Goal: Register for event/course

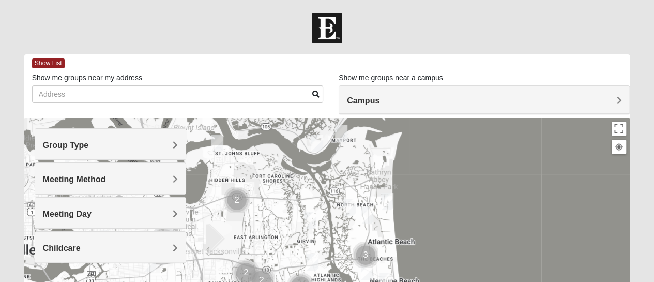
click at [136, 144] on h4 "Group Type" at bounding box center [110, 145] width 135 height 10
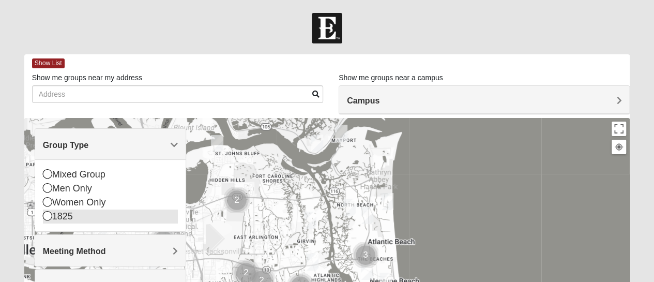
click at [49, 215] on icon at bounding box center [47, 215] width 9 height 9
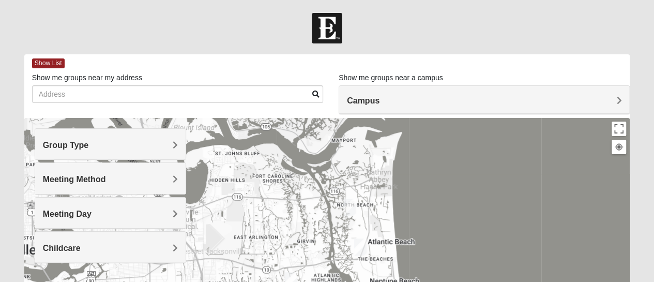
click at [400, 94] on div "Campus" at bounding box center [484, 100] width 290 height 28
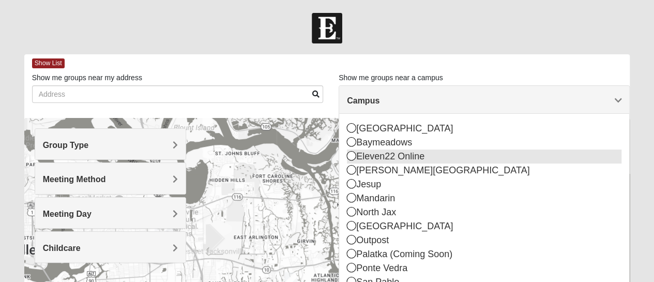
click at [353, 155] on icon at bounding box center [351, 155] width 9 height 9
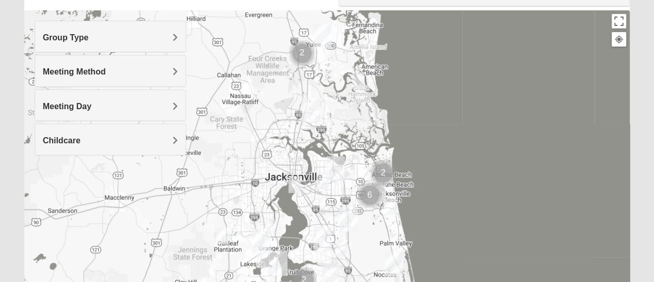
scroll to position [99, 0]
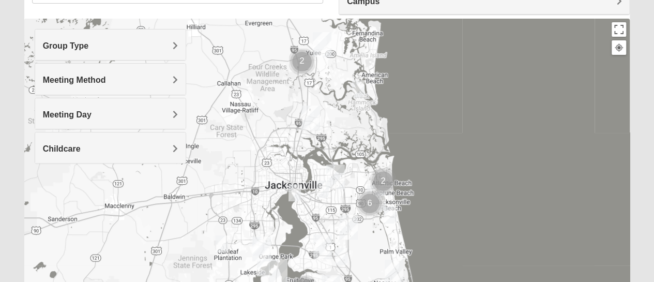
click at [325, 42] on img "Wildlight" at bounding box center [322, 44] width 19 height 25
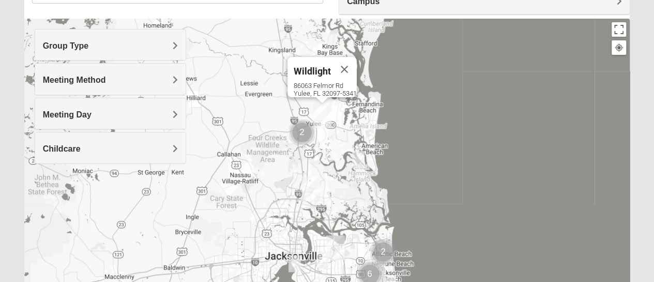
click at [359, 161] on img "1825 Mens Pinter 32226" at bounding box center [358, 159] width 12 height 17
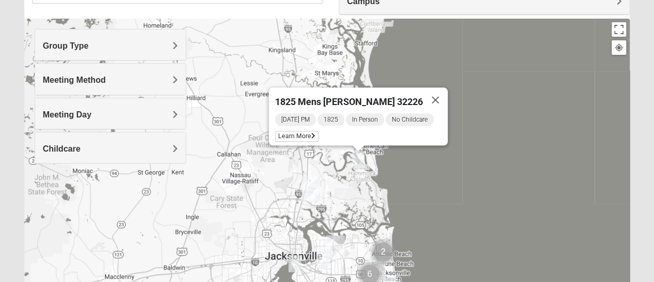
click at [311, 189] on img "North Jax" at bounding box center [310, 188] width 19 height 25
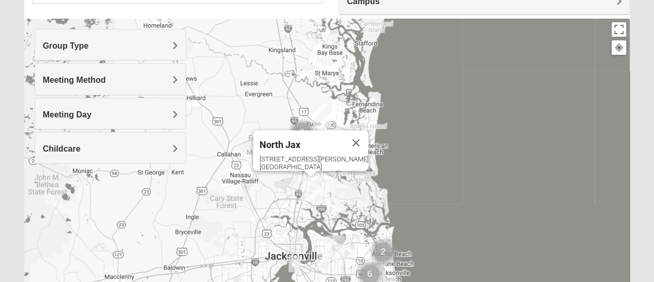
click at [99, 110] on h4 "Meeting Day" at bounding box center [110, 115] width 135 height 10
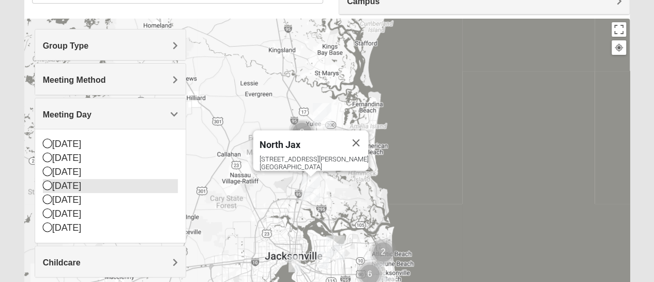
click at [47, 184] on icon at bounding box center [47, 184] width 9 height 9
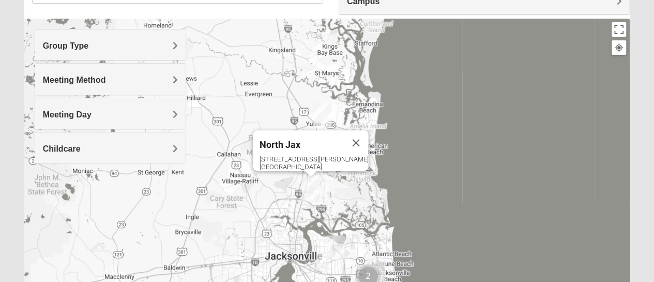
click at [106, 77] on h4 "Meeting Method" at bounding box center [110, 80] width 135 height 10
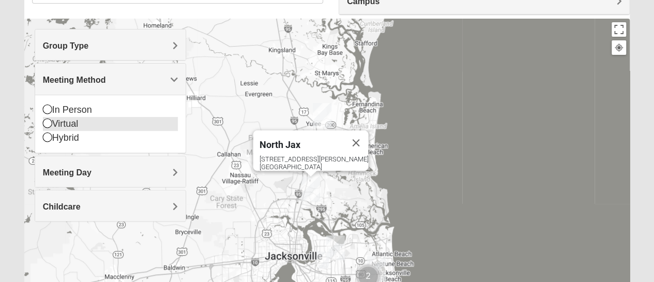
click at [49, 119] on icon at bounding box center [47, 122] width 9 height 9
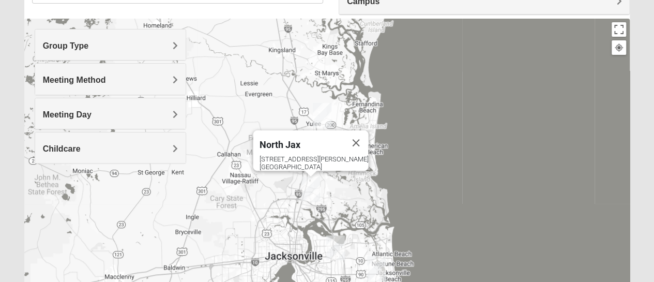
click at [112, 43] on h4 "Group Type" at bounding box center [110, 46] width 135 height 10
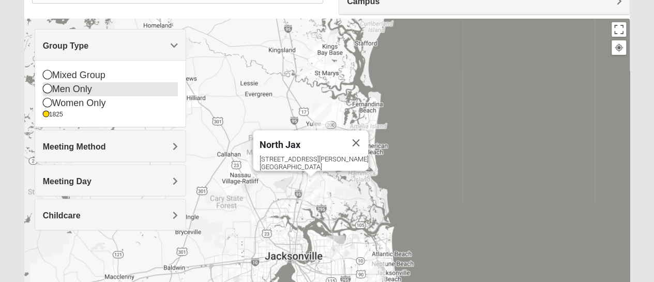
click at [50, 86] on icon at bounding box center [47, 88] width 9 height 9
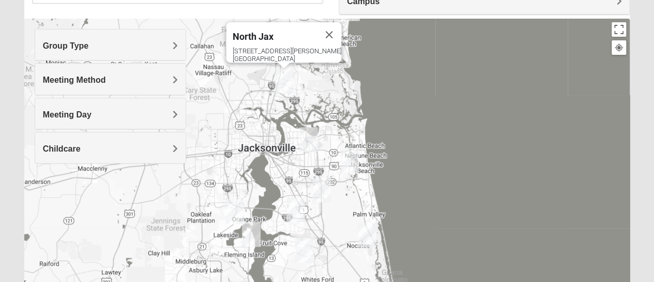
drag, startPoint x: 359, startPoint y: 201, endPoint x: 332, endPoint y: 91, distance: 112.3
click at [332, 91] on div "North Jax 418 Starratt Road Jacksonville, FL 32218" at bounding box center [327, 225] width 606 height 413
click at [285, 81] on img "North Jax" at bounding box center [283, 80] width 19 height 25
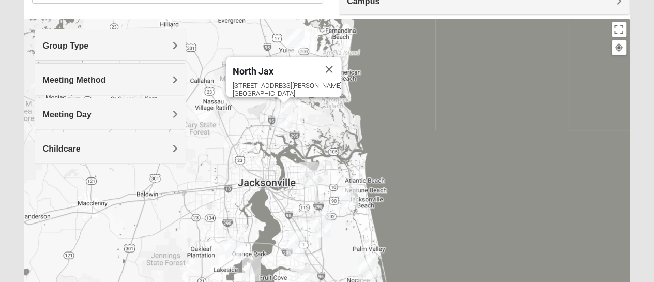
click at [310, 178] on img "Arlington" at bounding box center [308, 174] width 19 height 25
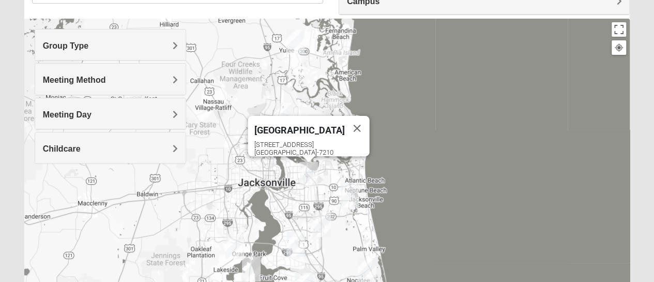
click at [350, 195] on img "San Pablo" at bounding box center [349, 194] width 19 height 25
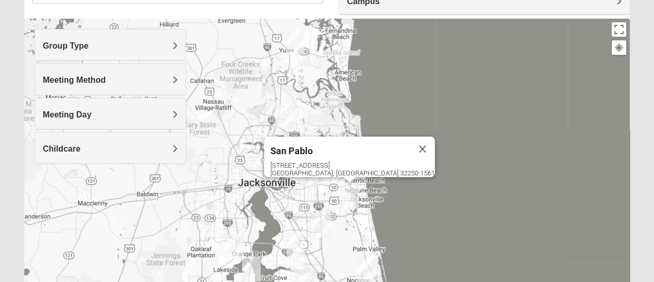
click at [317, 222] on img "Baymeadows" at bounding box center [321, 224] width 19 height 25
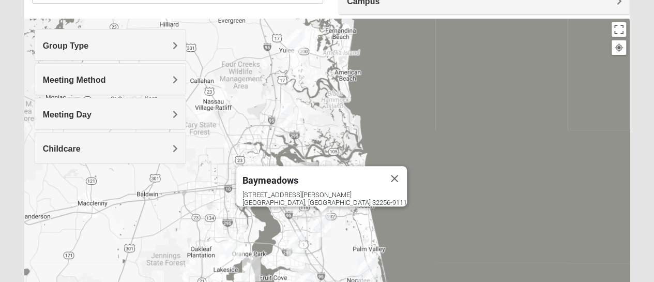
click at [235, 236] on img "Orange Park" at bounding box center [234, 246] width 19 height 25
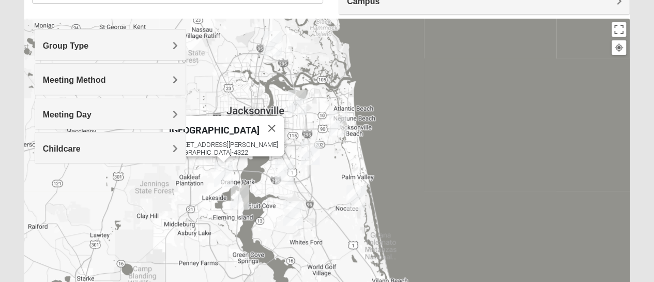
drag, startPoint x: 260, startPoint y: 162, endPoint x: 243, endPoint y: 71, distance: 92.5
click at [244, 73] on div "Orange Park 317 Blanding Blvd Orange Park, FL 32073-4322" at bounding box center [327, 225] width 606 height 413
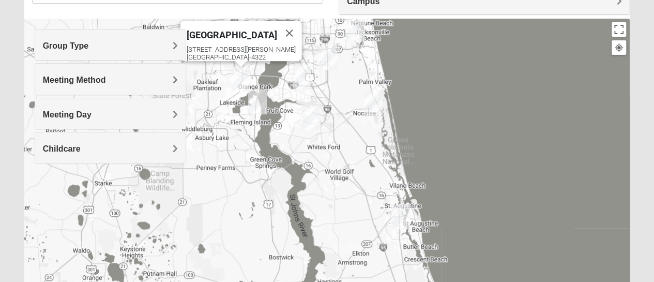
drag, startPoint x: 297, startPoint y: 229, endPoint x: 315, endPoint y: 151, distance: 80.1
click at [315, 151] on div "Orange Park 317 Blanding Blvd Orange Park, FL 32073-4322" at bounding box center [327, 225] width 606 height 413
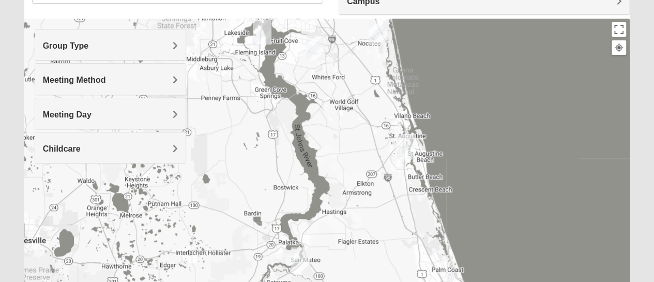
drag, startPoint x: 294, startPoint y: 245, endPoint x: 314, endPoint y: 162, distance: 85.7
click at [314, 167] on div "Orange Park 317 Blanding Blvd Orange Park, FL 32073-4322" at bounding box center [327, 225] width 606 height 413
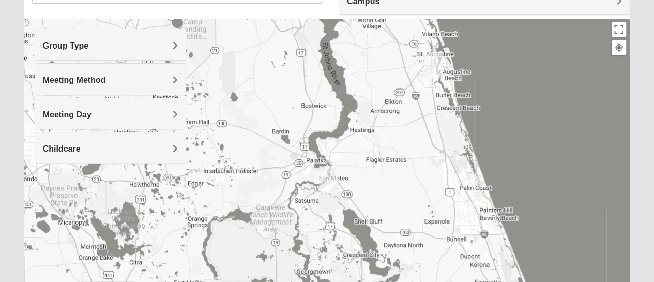
drag, startPoint x: 330, startPoint y: 196, endPoint x: 328, endPoint y: 180, distance: 16.7
click at [333, 171] on img "Palatka (Coming Soon)" at bounding box center [328, 177] width 19 height 25
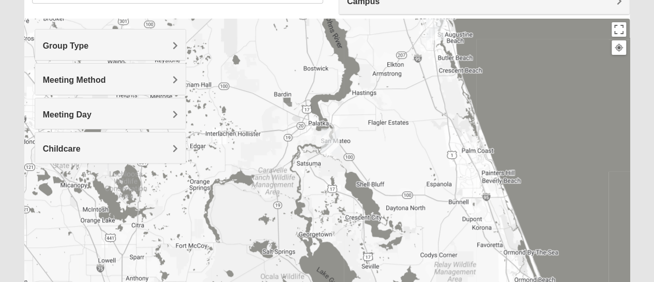
drag, startPoint x: 300, startPoint y: 218, endPoint x: 291, endPoint y: 178, distance: 40.7
click at [298, 188] on div "To navigate, press the arrow keys. Orange Park 317 Blanding Blvd Orange Park, F…" at bounding box center [327, 225] width 606 height 413
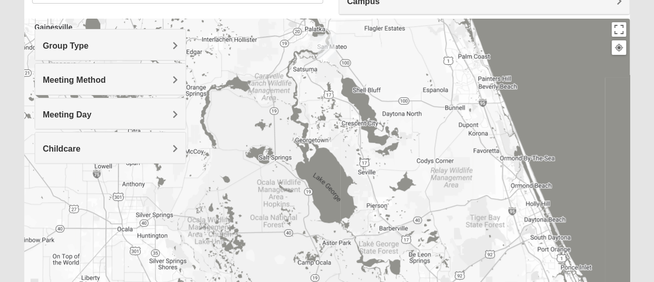
drag, startPoint x: 321, startPoint y: 256, endPoint x: 320, endPoint y: 205, distance: 50.6
click at [320, 205] on div "Orange Park 317 Blanding Blvd Orange Park, FL 32073-4322" at bounding box center [327, 225] width 606 height 413
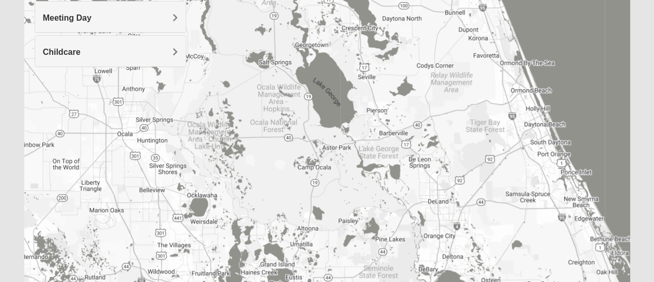
scroll to position [287, 0]
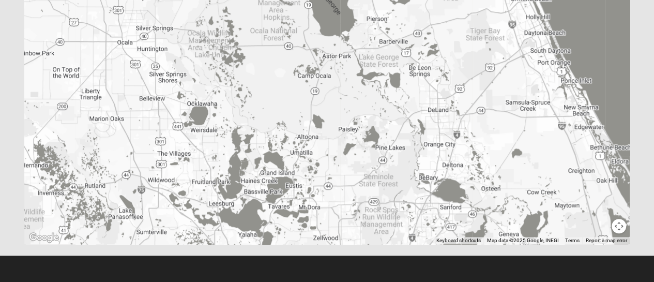
click at [617, 225] on button "Map camera controls" at bounding box center [618, 226] width 14 height 14
click at [600, 223] on button "Zoom out" at bounding box center [600, 226] width 14 height 14
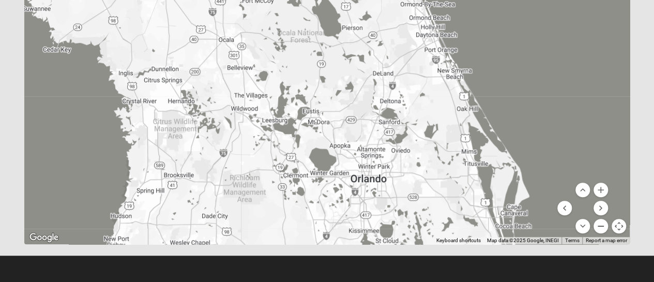
click at [600, 223] on button "Zoom out" at bounding box center [600, 226] width 14 height 14
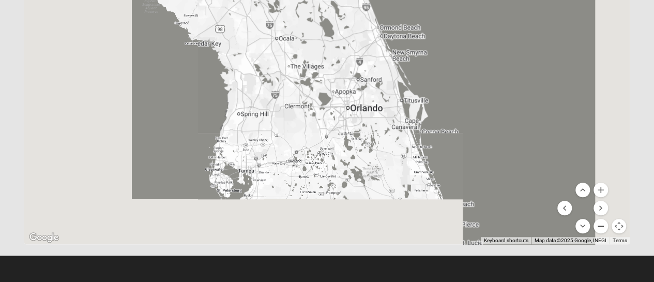
click at [600, 223] on button "Zoom out" at bounding box center [600, 226] width 14 height 14
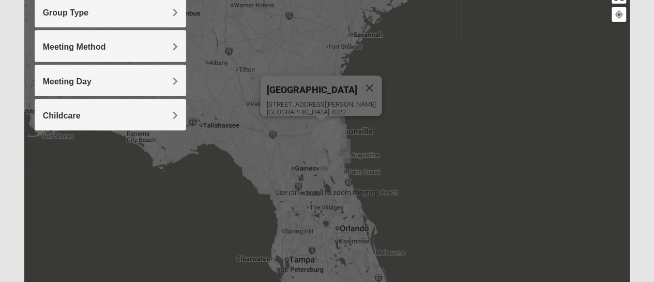
scroll to position [29, 0]
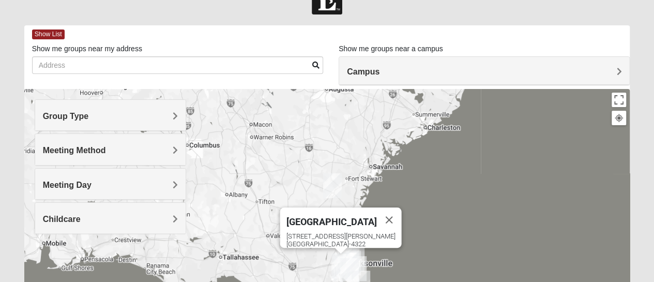
drag, startPoint x: 470, startPoint y: 205, endPoint x: 502, endPoint y: 242, distance: 49.1
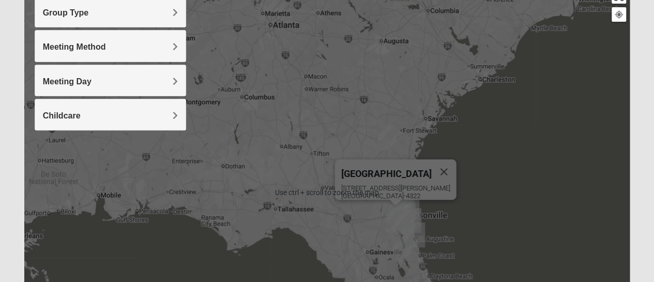
scroll to position [236, 0]
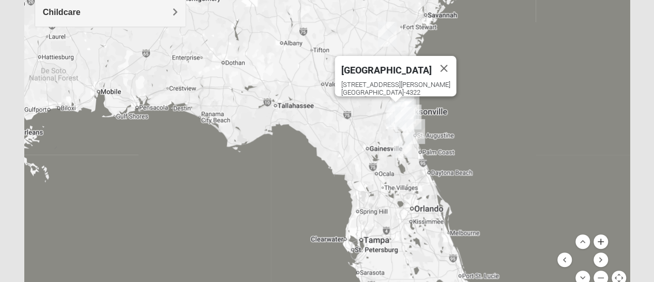
click at [600, 241] on button "Zoom in" at bounding box center [600, 241] width 14 height 14
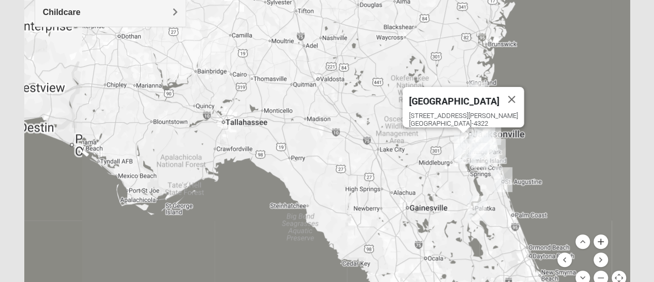
click at [600, 241] on button "Zoom in" at bounding box center [600, 241] width 14 height 14
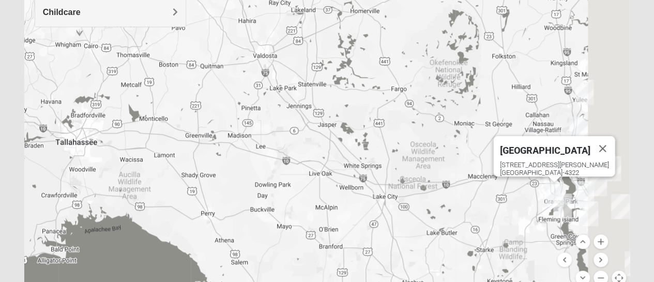
drag, startPoint x: 490, startPoint y: 210, endPoint x: 328, endPoint y: 148, distance: 173.7
click at [328, 148] on div "Orange Park 317 Blanding Blvd Orange Park, FL 32073-4322" at bounding box center [327, 88] width 606 height 413
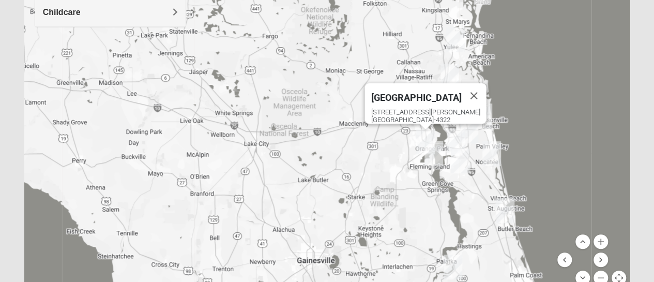
click at [431, 155] on img "Fleming Island" at bounding box center [433, 153] width 19 height 25
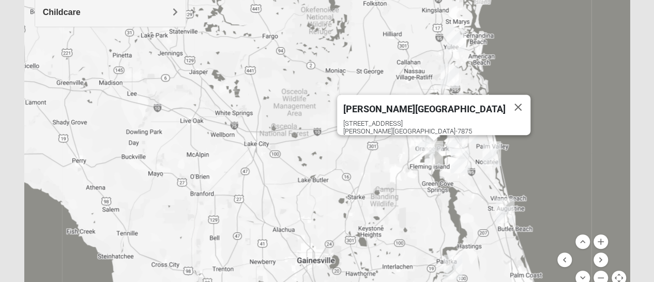
click at [458, 158] on img "St. Johns" at bounding box center [460, 160] width 19 height 25
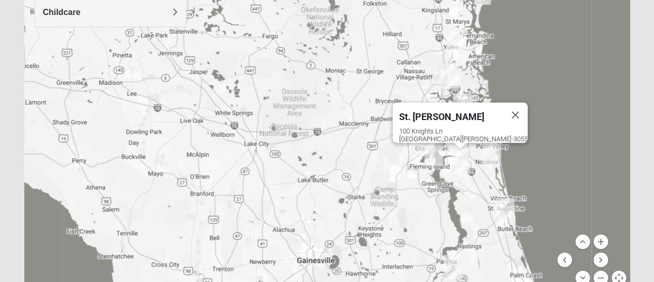
click at [503, 209] on img "St. Augustine (Coming Soon)" at bounding box center [505, 210] width 19 height 25
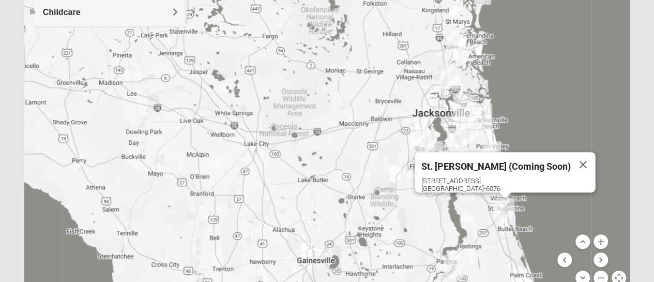
click at [475, 120] on img "San Pablo" at bounding box center [482, 115] width 19 height 25
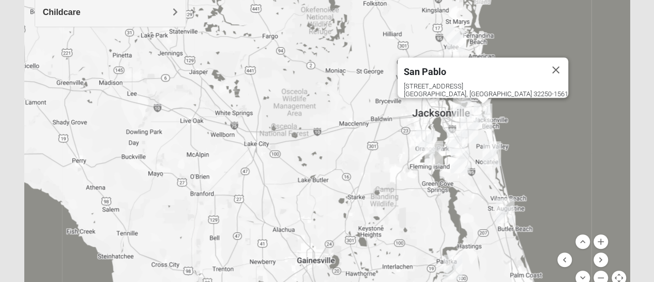
click at [477, 116] on img "San Pablo" at bounding box center [482, 115] width 19 height 25
click at [456, 104] on img "Arlington" at bounding box center [462, 105] width 19 height 25
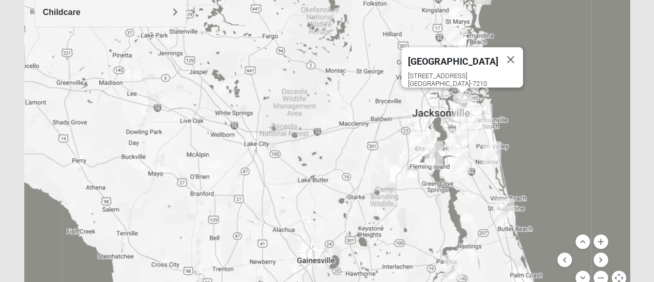
click at [458, 158] on img "St. Johns" at bounding box center [460, 160] width 19 height 25
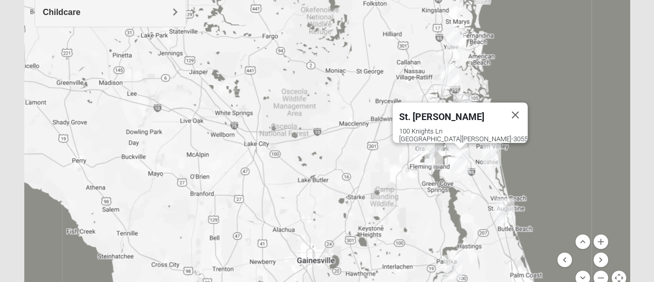
click at [456, 263] on img "Palatka (Coming Soon)" at bounding box center [452, 266] width 19 height 25
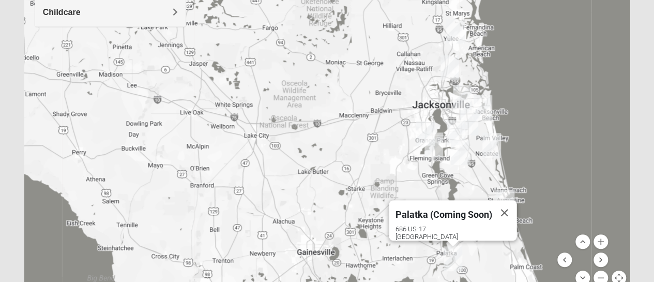
click at [459, 97] on img "Arlington" at bounding box center [462, 97] width 19 height 25
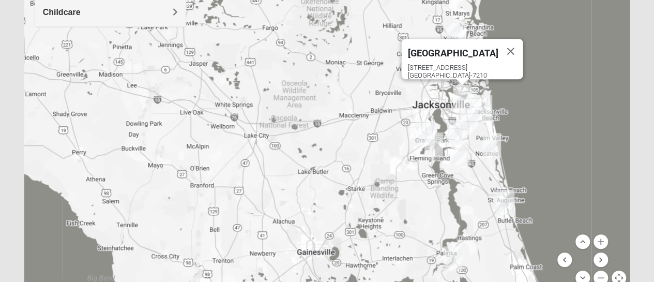
click at [492, 107] on div "Arlington 651 Commerce Center Dr Jacksonville, FL 32225-7210" at bounding box center [327, 88] width 606 height 413
click at [485, 104] on img "San Pablo" at bounding box center [482, 107] width 19 height 25
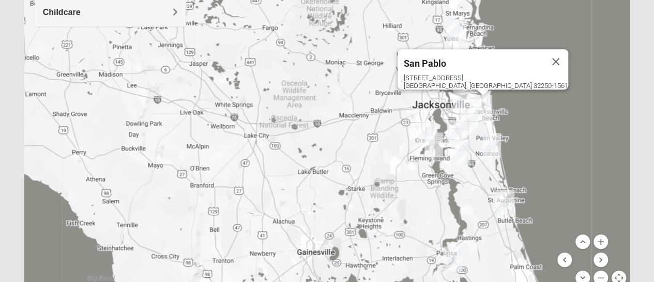
click at [470, 114] on img "Baymeadows" at bounding box center [468, 122] width 19 height 25
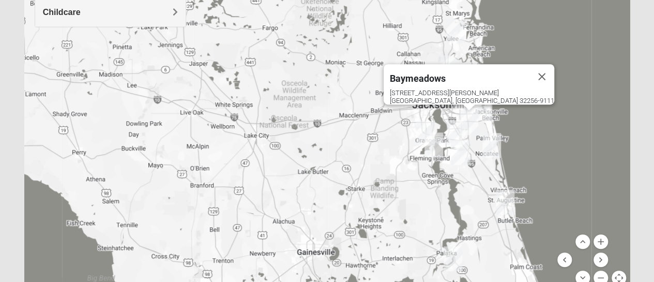
click at [472, 122] on img "Baymeadows" at bounding box center [468, 122] width 19 height 25
click at [454, 121] on img "Mandarin" at bounding box center [455, 132] width 19 height 25
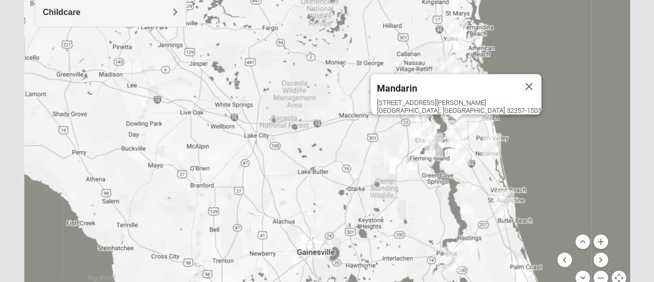
click at [431, 125] on img "Orange Park" at bounding box center [425, 133] width 19 height 25
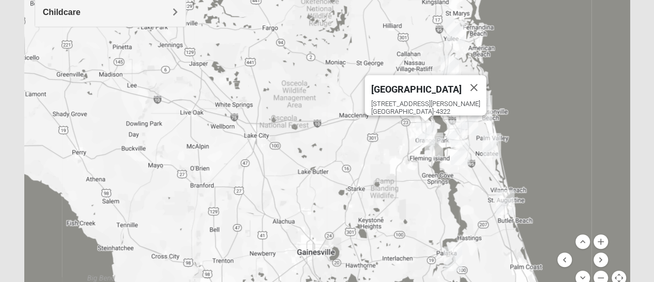
click at [432, 144] on img "Orange Park" at bounding box center [425, 133] width 19 height 25
click at [440, 152] on img "Fleming Island" at bounding box center [433, 144] width 19 height 25
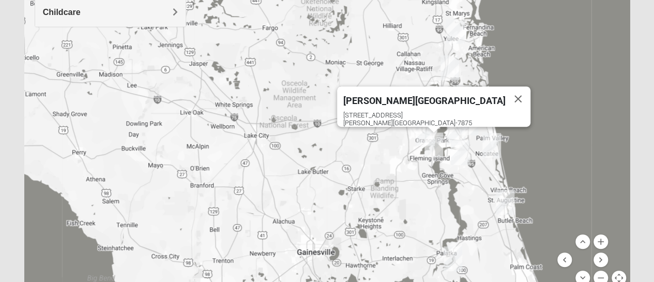
click at [457, 149] on img "St. Johns" at bounding box center [460, 152] width 19 height 25
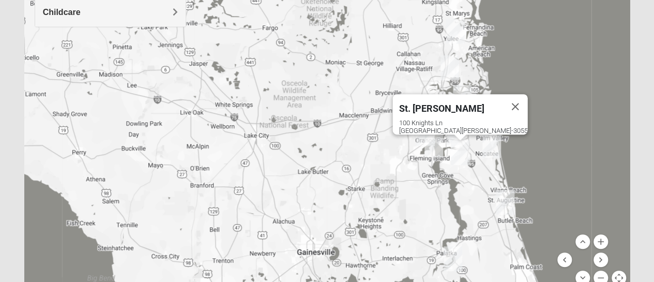
click at [487, 145] on img "Ponte Vedra" at bounding box center [491, 145] width 19 height 25
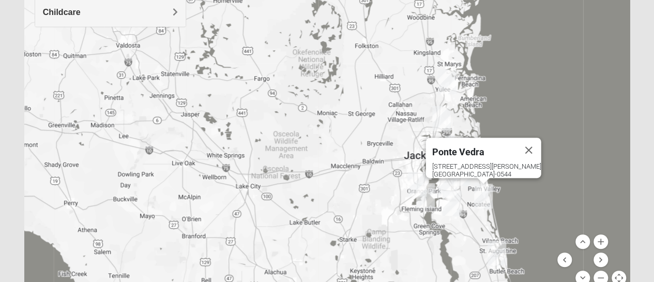
drag, startPoint x: 452, startPoint y: 173, endPoint x: 439, endPoint y: 229, distance: 57.2
click at [439, 229] on div "Ponte Vedra 460 Davis Park Rd Ponte Vedra Beach, FL 32081-0544" at bounding box center [327, 88] width 606 height 413
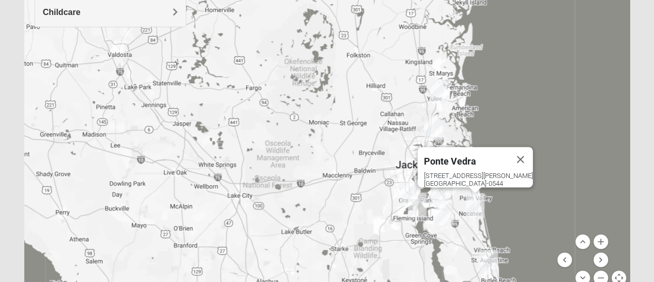
click at [433, 129] on img "North Jax" at bounding box center [433, 127] width 19 height 25
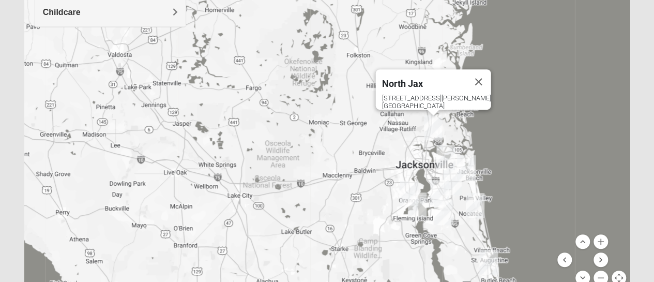
click at [441, 153] on img "Arlington" at bounding box center [445, 157] width 19 height 25
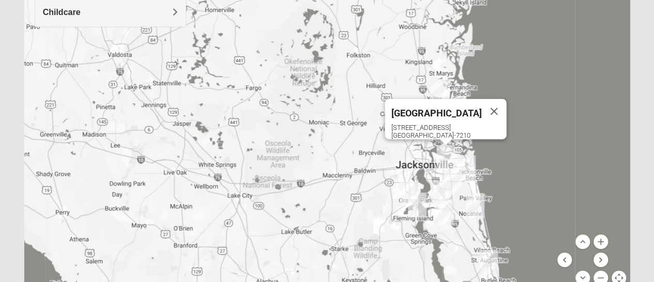
click at [461, 162] on img "San Pablo" at bounding box center [466, 167] width 19 height 25
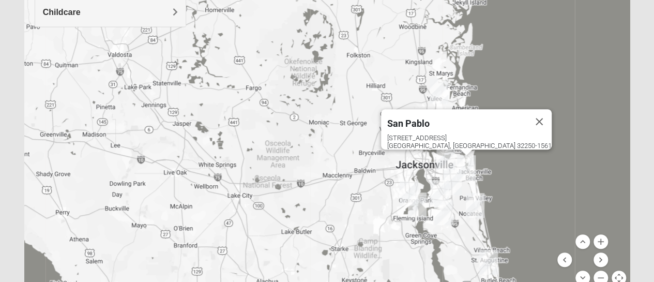
click at [449, 124] on div "San Pablo" at bounding box center [457, 121] width 140 height 25
click at [429, 118] on span "San Pablo" at bounding box center [408, 123] width 42 height 11
click at [466, 162] on img "San Pablo" at bounding box center [466, 167] width 19 height 25
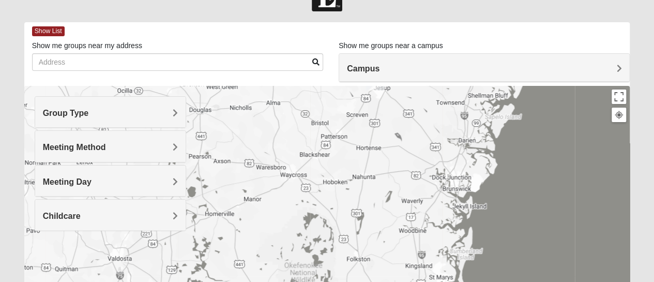
scroll to position [18, 0]
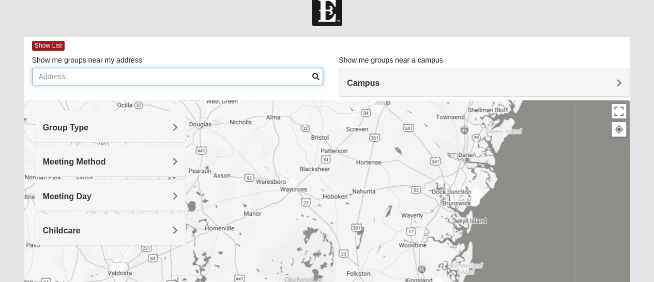
click at [170, 72] on input "Show me groups near my address" at bounding box center [177, 77] width 291 height 18
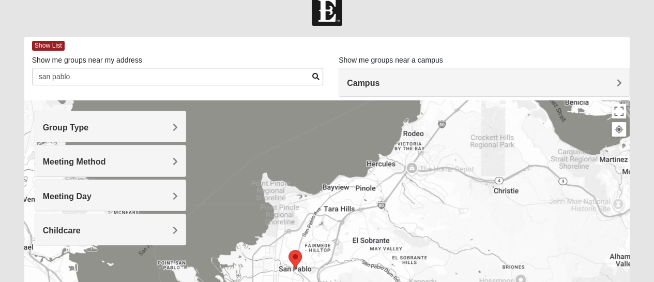
drag, startPoint x: 432, startPoint y: 202, endPoint x: 336, endPoint y: 64, distance: 168.3
click at [337, 66] on div "Show List Loading Groups Keywords Filter Additional Filters Campus Arlington Ba…" at bounding box center [327, 275] width 606 height 477
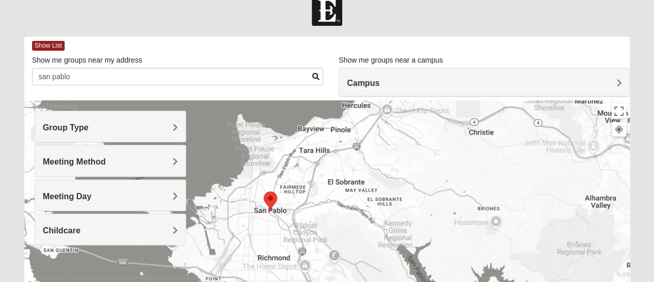
drag, startPoint x: 383, startPoint y: 185, endPoint x: 323, endPoint y: 76, distance: 124.0
click at [323, 76] on div "Show List Loading Groups Keywords Filter Additional Filters Campus Arlington Ba…" at bounding box center [327, 275] width 606 height 477
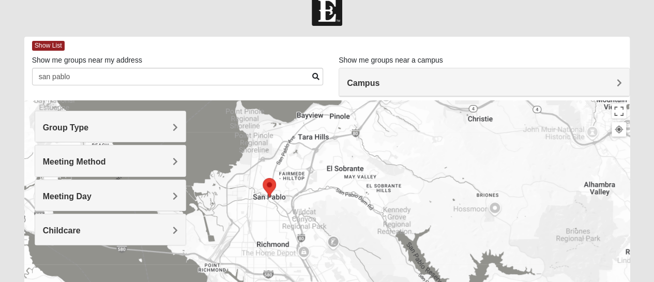
click at [263, 178] on area "Selected Address" at bounding box center [263, 178] width 0 height 0
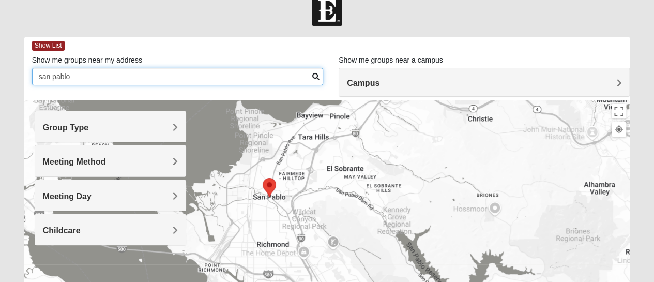
click at [193, 78] on input "san pablo" at bounding box center [177, 77] width 291 height 18
type input "s"
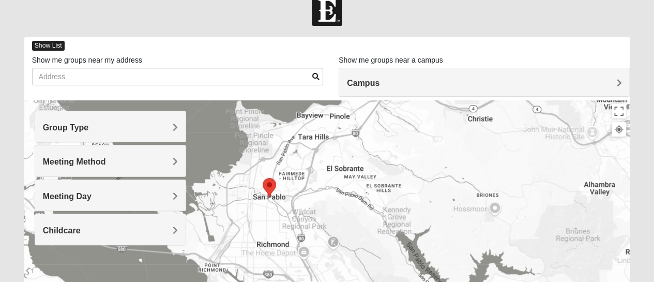
click at [55, 47] on span "Show List" at bounding box center [48, 46] width 33 height 10
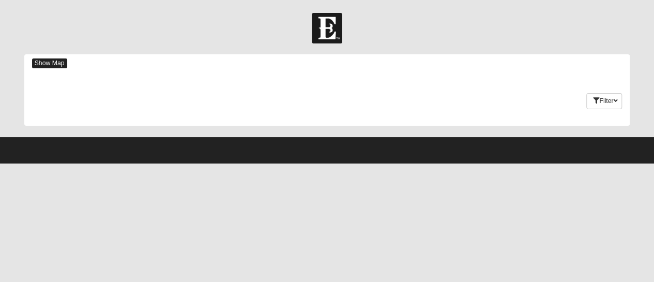
scroll to position [0, 0]
click at [607, 101] on button "Filter" at bounding box center [612, 101] width 36 height 16
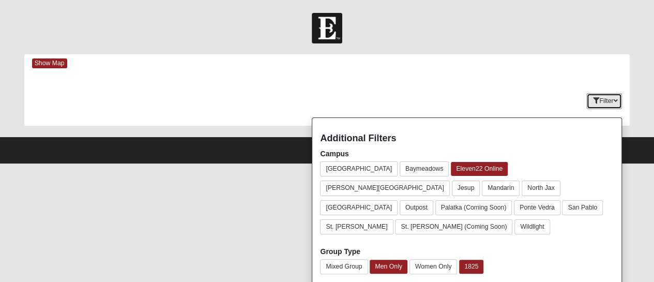
scroll to position [110, 0]
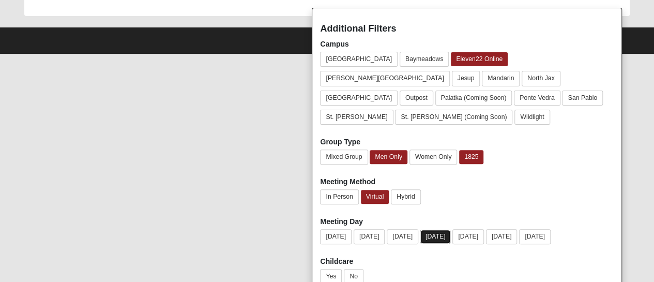
click at [451, 229] on button "[DATE]" at bounding box center [435, 236] width 30 height 14
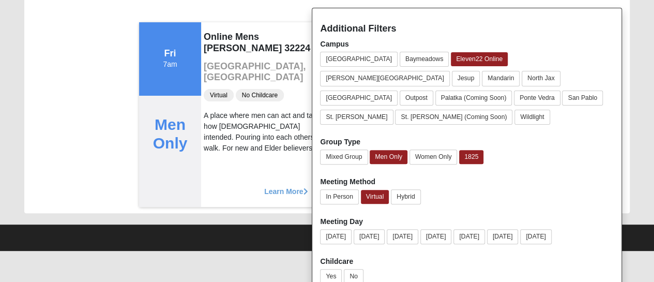
click at [645, 41] on form "Log In Find A Group Error Show Map Loading Groups 2" at bounding box center [327, 76] width 654 height 347
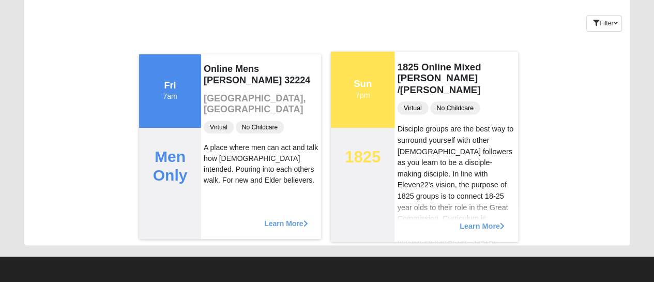
click at [471, 220] on span "Learn More" at bounding box center [481, 220] width 45 height 0
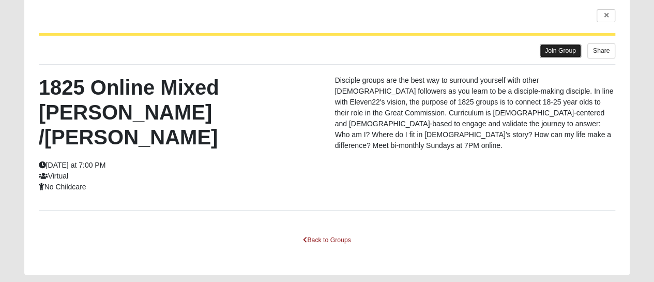
click at [556, 47] on link "Join Group" at bounding box center [560, 51] width 41 height 14
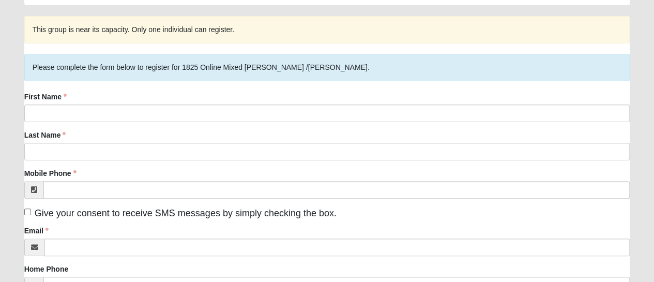
scroll to position [52, 0]
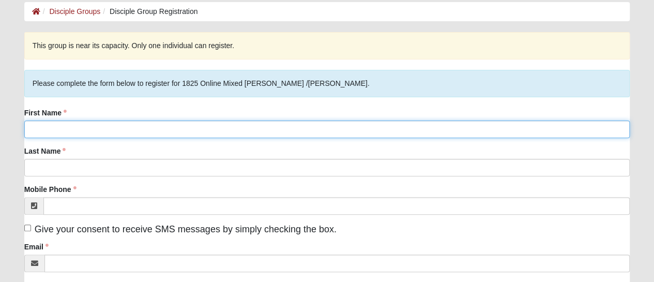
click at [65, 132] on input "First Name" at bounding box center [327, 129] width 606 height 18
type input "[PERSON_NAME]"
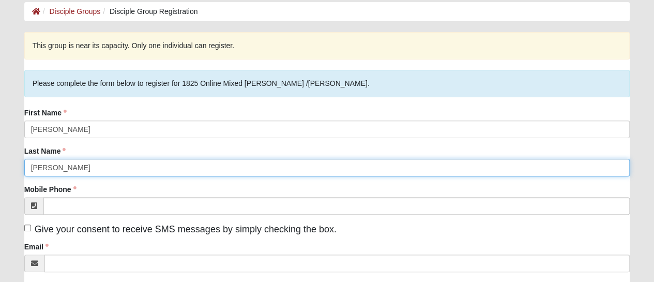
type input "[PERSON_NAME]"
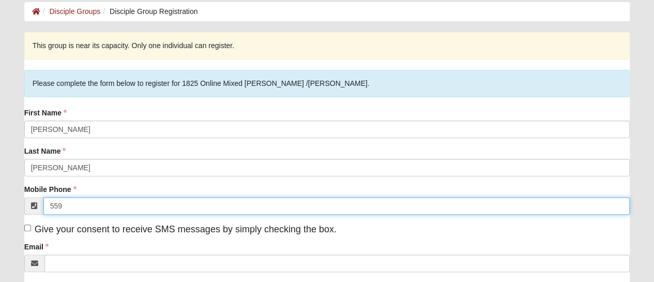
type input "[PHONE_NUMBER]"
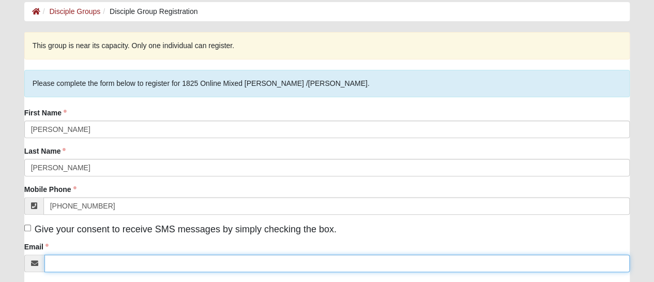
type input "[EMAIL_ADDRESS][DOMAIN_NAME]"
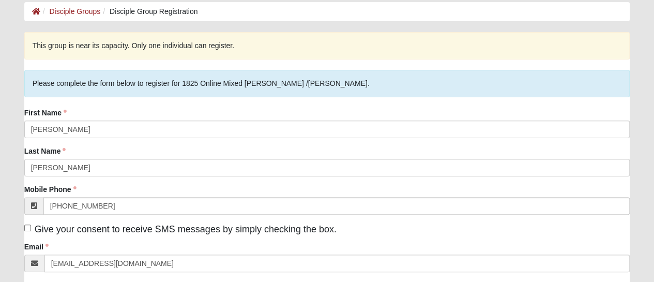
type input "[STREET_ADDRESS][PERSON_NAME]"
type input "Apt 11"
type input "Visalia"
type input "93277"
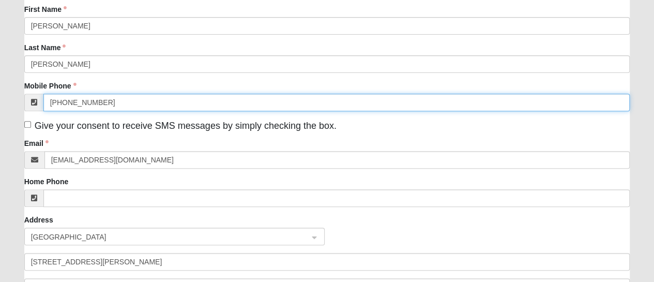
scroll to position [207, 0]
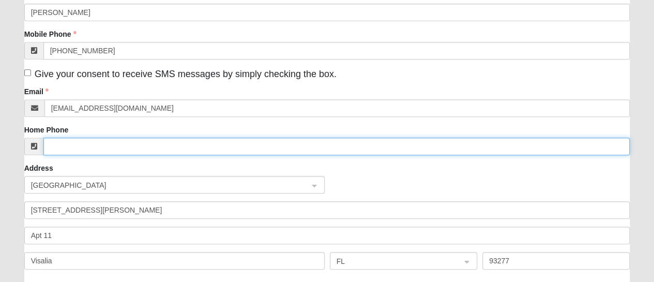
click at [116, 146] on input "Home Phone" at bounding box center [336, 146] width 587 height 18
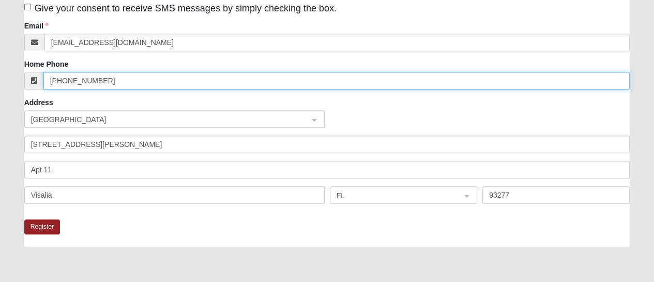
scroll to position [310, 0]
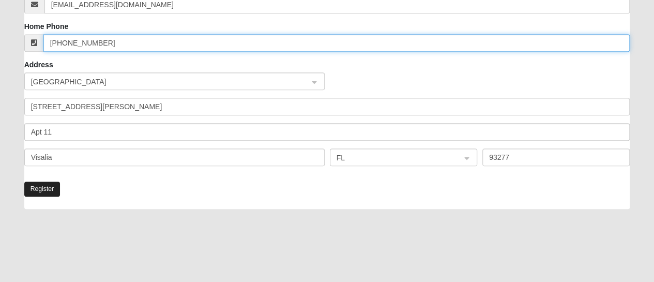
type input "(559) 993-9250"
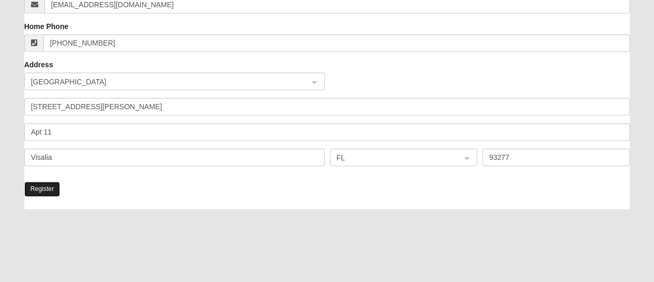
click at [47, 189] on button "Register" at bounding box center [42, 188] width 36 height 15
click at [352, 157] on span "FL" at bounding box center [393, 157] width 115 height 11
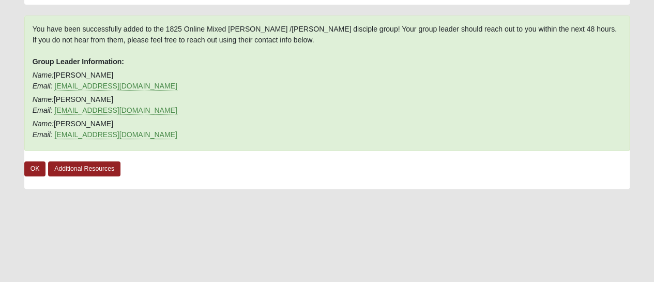
scroll to position [103, 0]
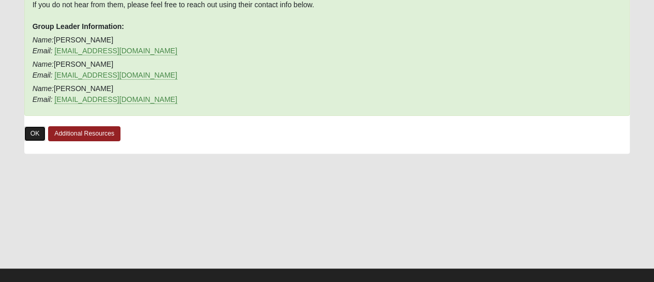
click at [33, 134] on link "OK" at bounding box center [35, 133] width 22 height 15
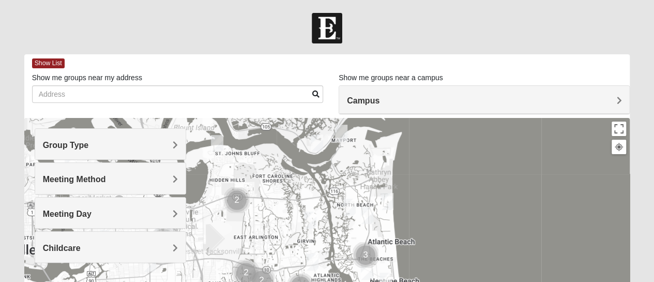
click at [390, 96] on h4 "Campus" at bounding box center [484, 101] width 274 height 10
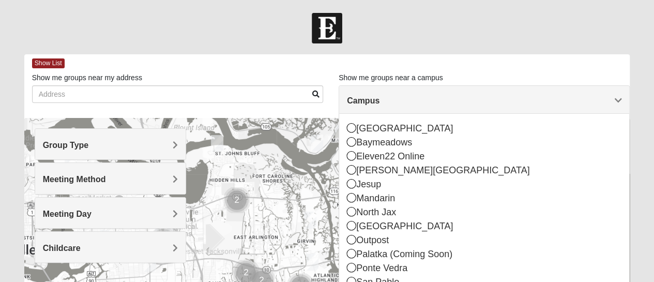
click at [390, 96] on h4 "Campus" at bounding box center [484, 101] width 274 height 10
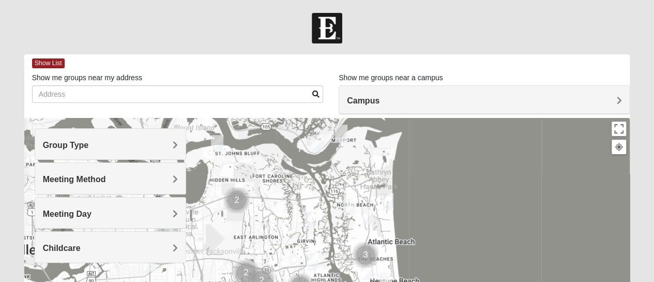
click at [100, 140] on h4 "Group Type" at bounding box center [110, 145] width 135 height 10
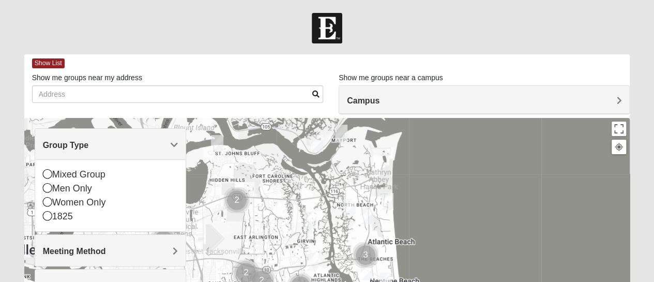
click at [89, 141] on span "Group Type" at bounding box center [66, 145] width 46 height 9
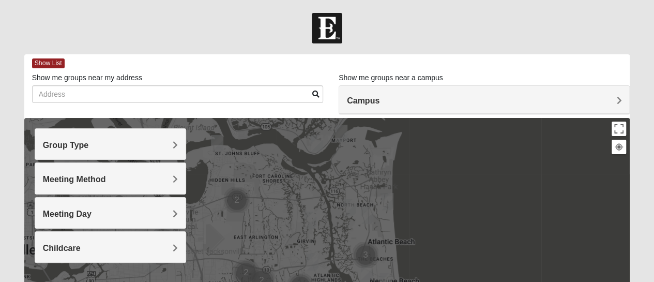
scroll to position [155, 0]
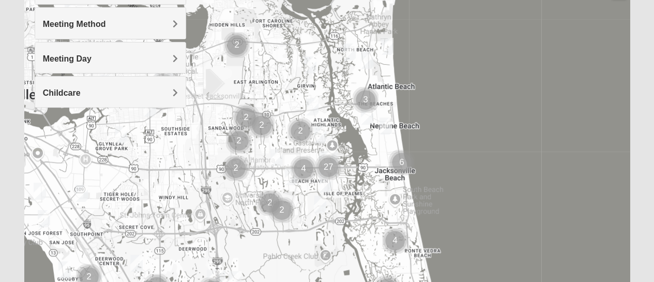
click at [76, 54] on span "Meeting Day" at bounding box center [67, 58] width 49 height 9
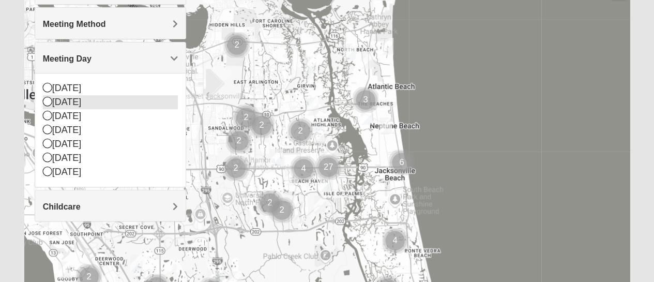
click at [48, 102] on icon at bounding box center [47, 101] width 9 height 9
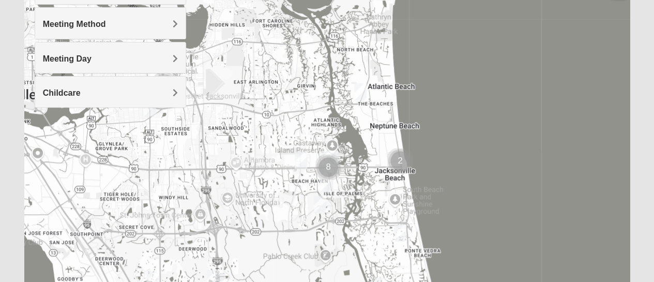
click at [98, 18] on div "Meeting Method" at bounding box center [110, 23] width 150 height 30
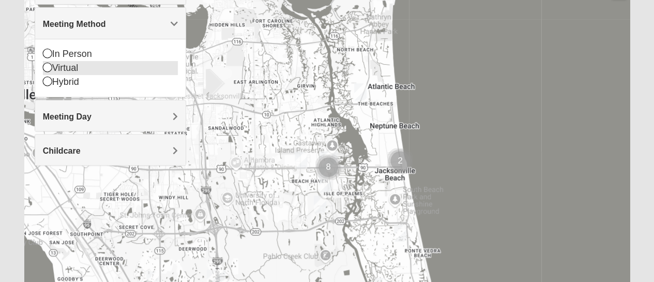
click at [49, 63] on icon at bounding box center [47, 67] width 9 height 9
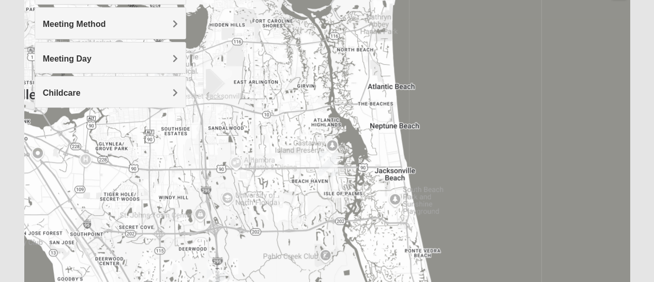
click at [324, 155] on img "San Pablo" at bounding box center [328, 163] width 19 height 25
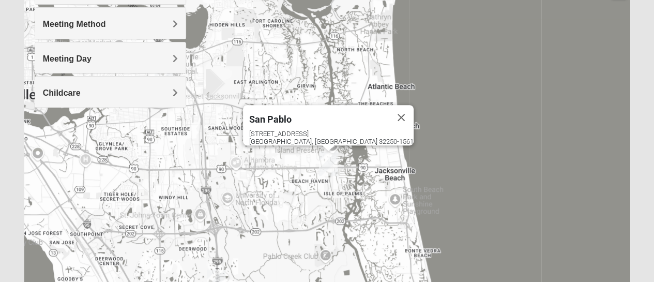
click at [327, 161] on img "San Pablo" at bounding box center [328, 163] width 19 height 25
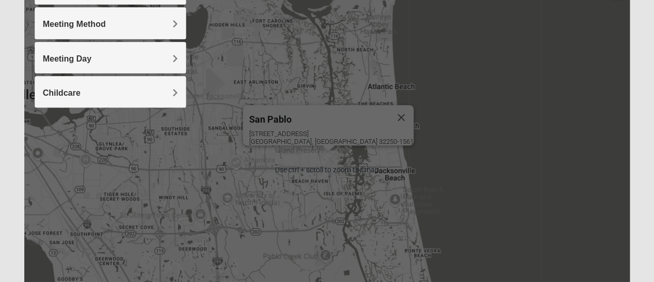
scroll to position [0, 0]
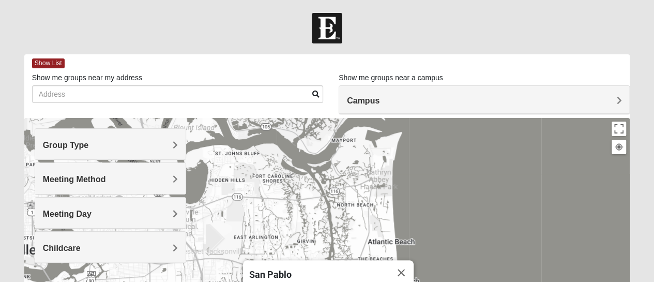
click at [36, 57] on div "Show List" at bounding box center [331, 63] width 598 height 18
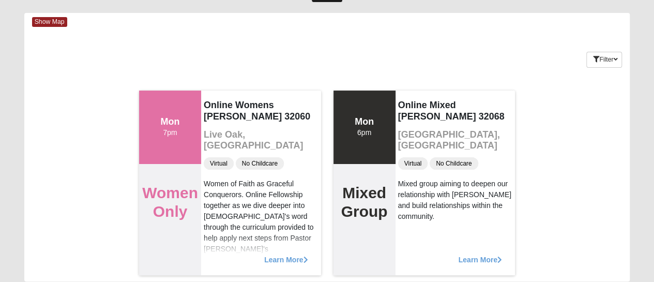
scroll to position [78, 0]
